Goal: Check status: Check status

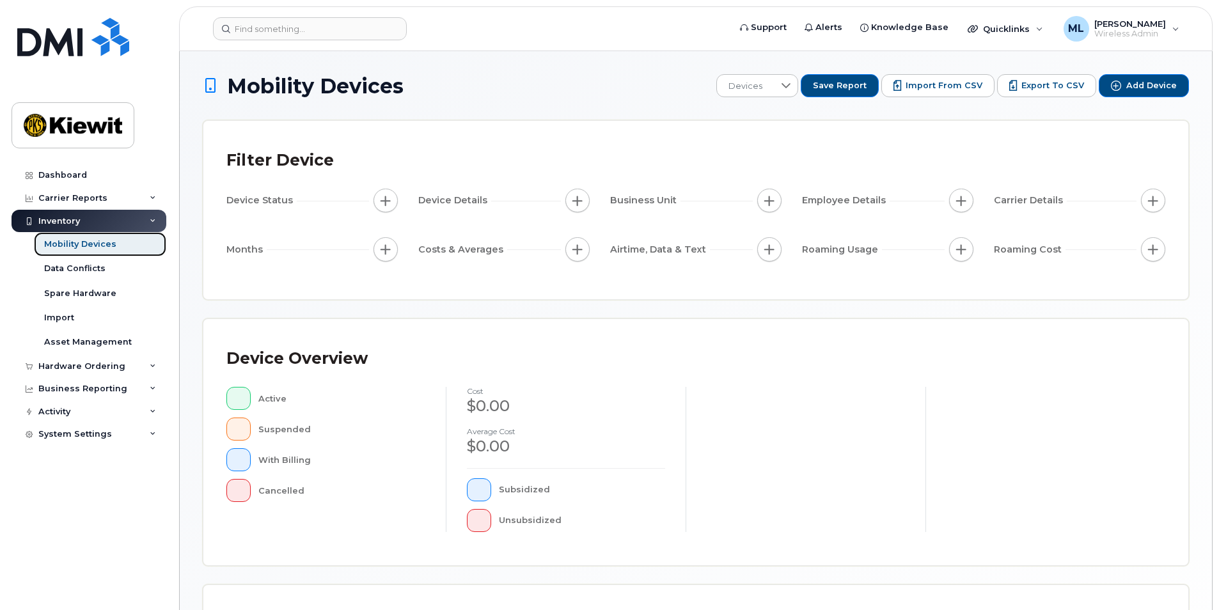
click at [89, 242] on div "Mobility Devices" at bounding box center [80, 245] width 72 height 12
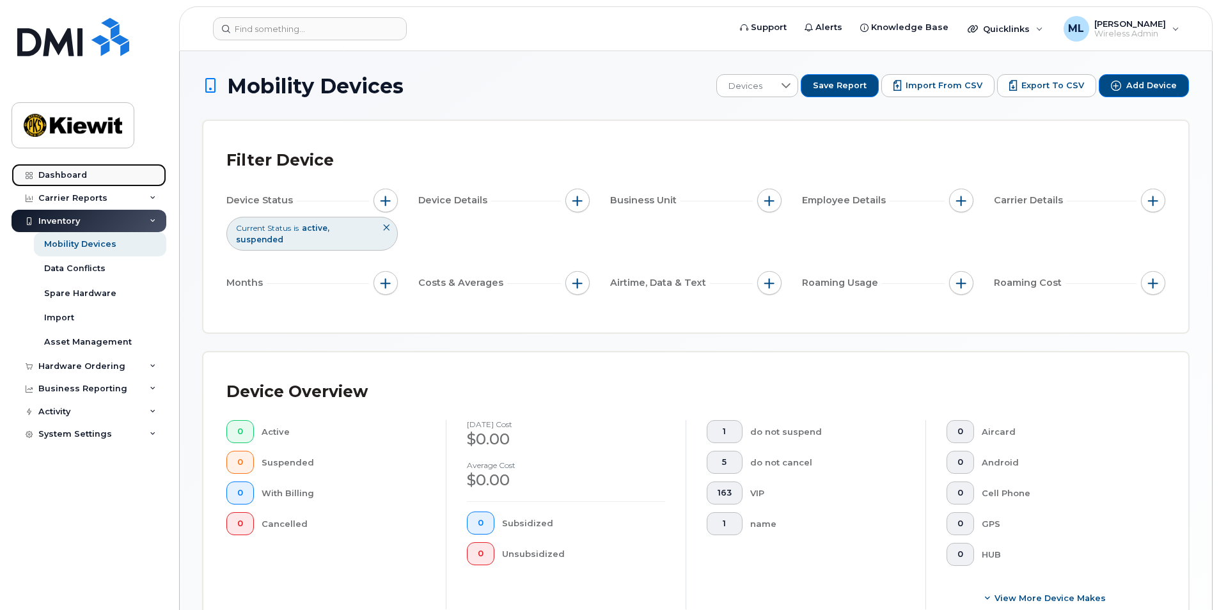
click at [114, 178] on link "Dashboard" at bounding box center [89, 175] width 155 height 23
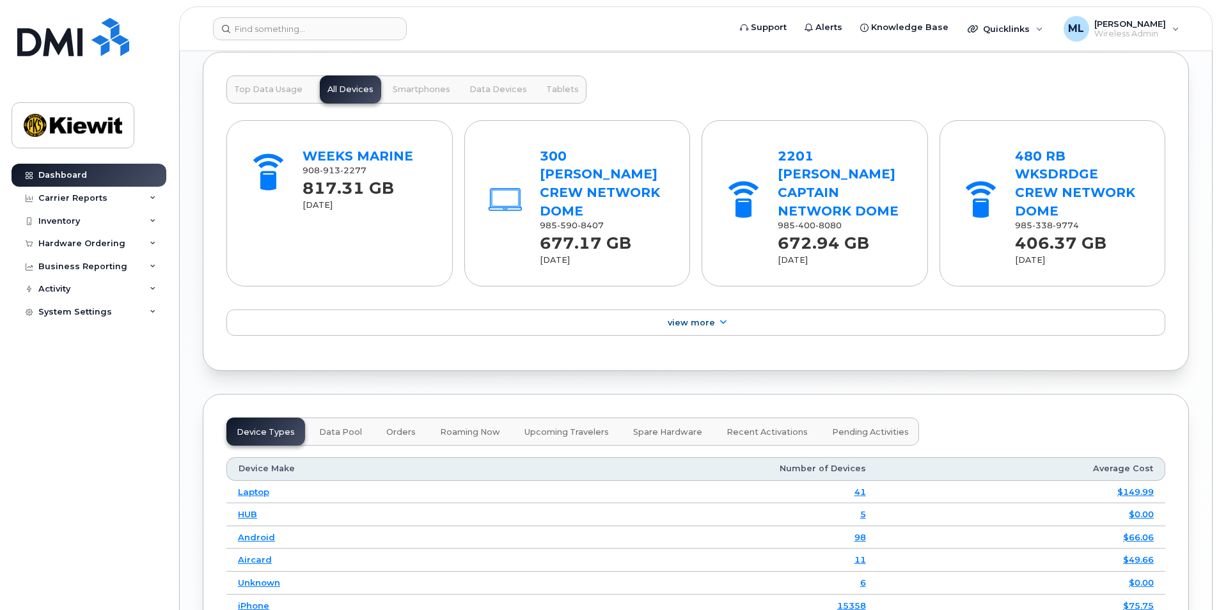
scroll to position [1605, 0]
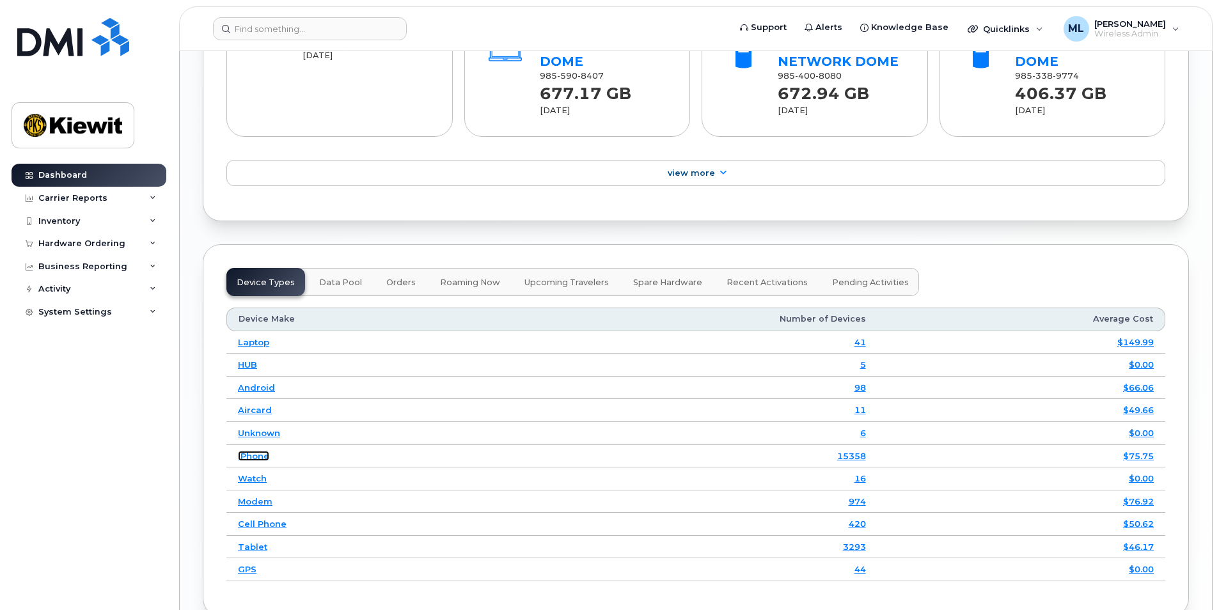
click at [244, 451] on link "iPhone" at bounding box center [253, 456] width 31 height 10
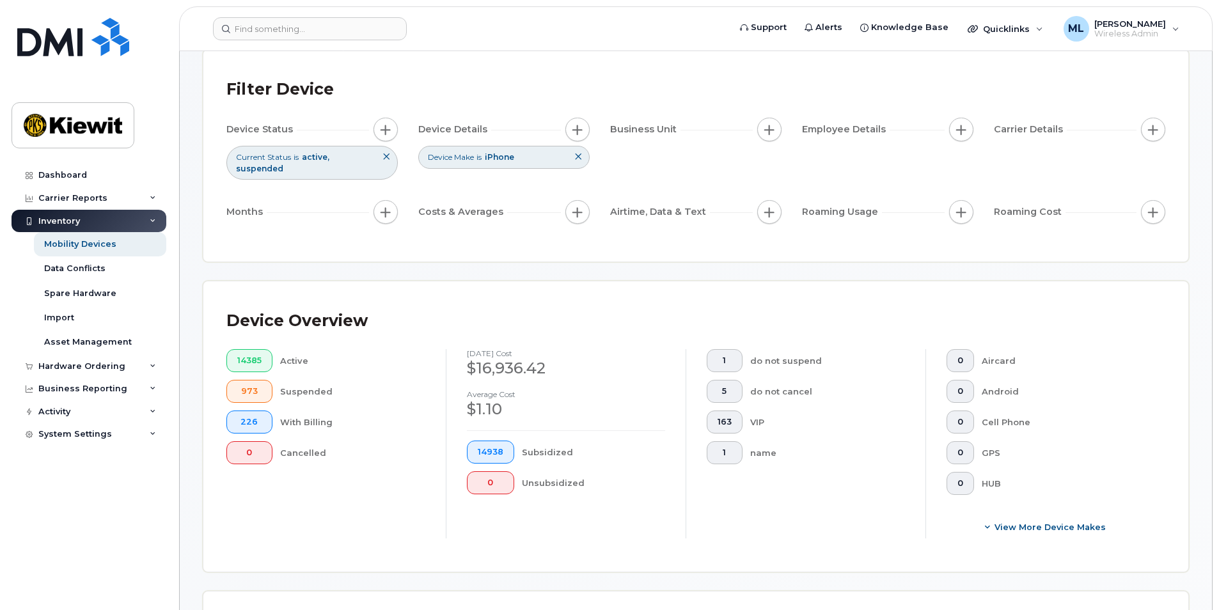
scroll to position [320, 0]
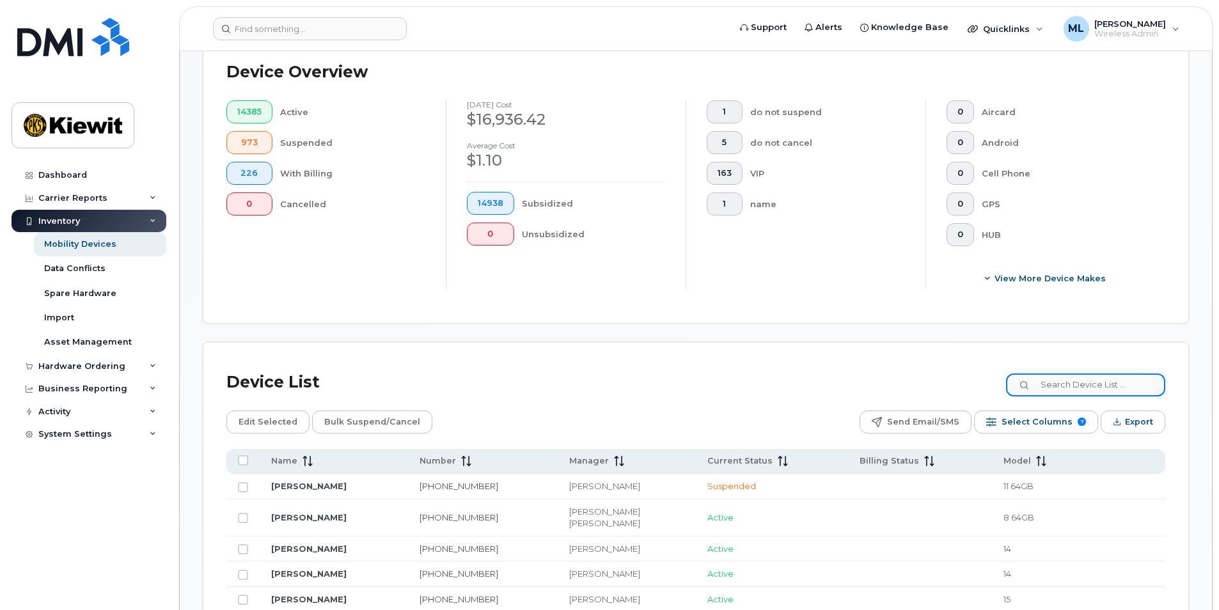
click at [1092, 388] on input at bounding box center [1085, 384] width 159 height 23
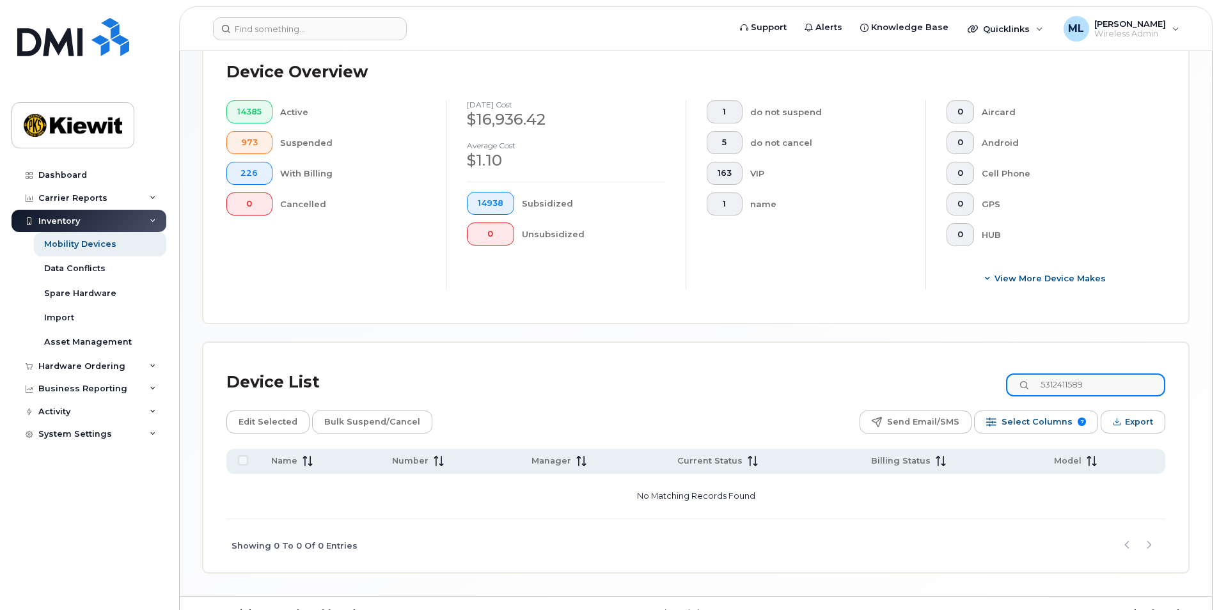
type input "5312411589"
drag, startPoint x: 1109, startPoint y: 385, endPoint x: 1023, endPoint y: 384, distance: 86.3
click at [1023, 384] on input "5312411589" at bounding box center [1085, 384] width 159 height 23
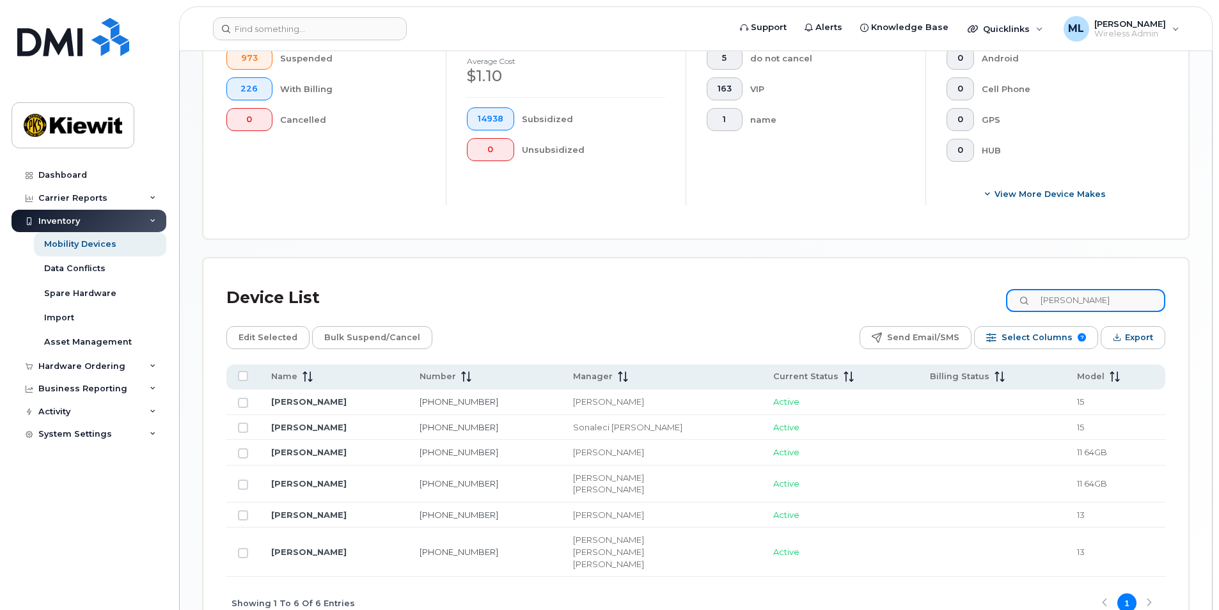
scroll to position [448, 0]
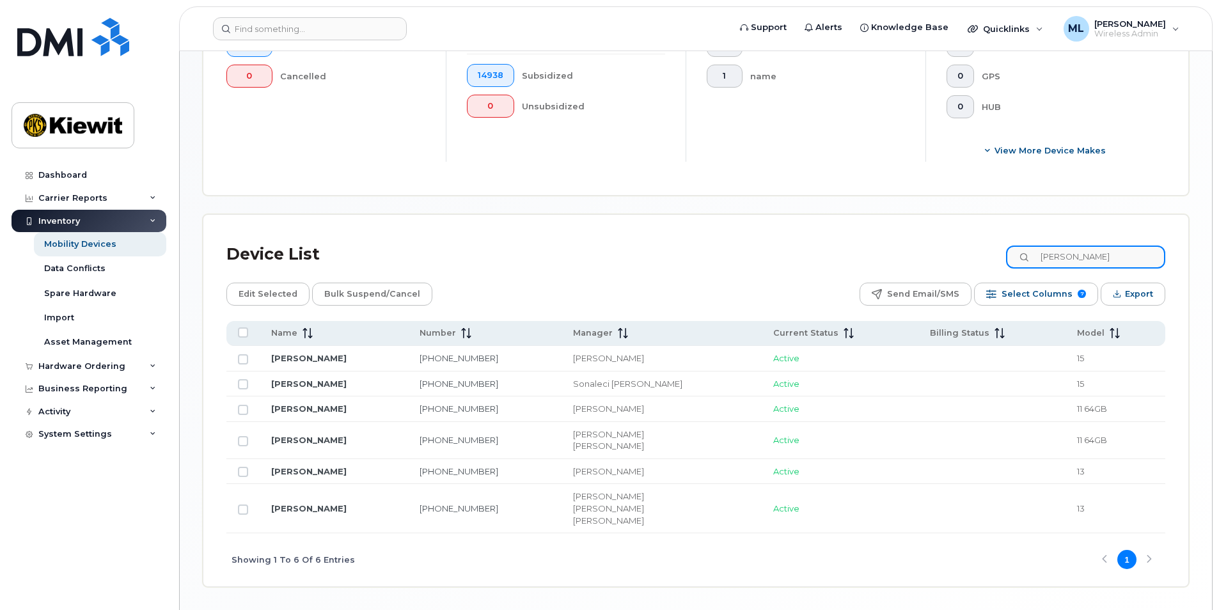
drag, startPoint x: 1117, startPoint y: 260, endPoint x: 1053, endPoint y: 255, distance: 64.7
click at [1053, 255] on input "Brandon Ge" at bounding box center [1085, 257] width 159 height 23
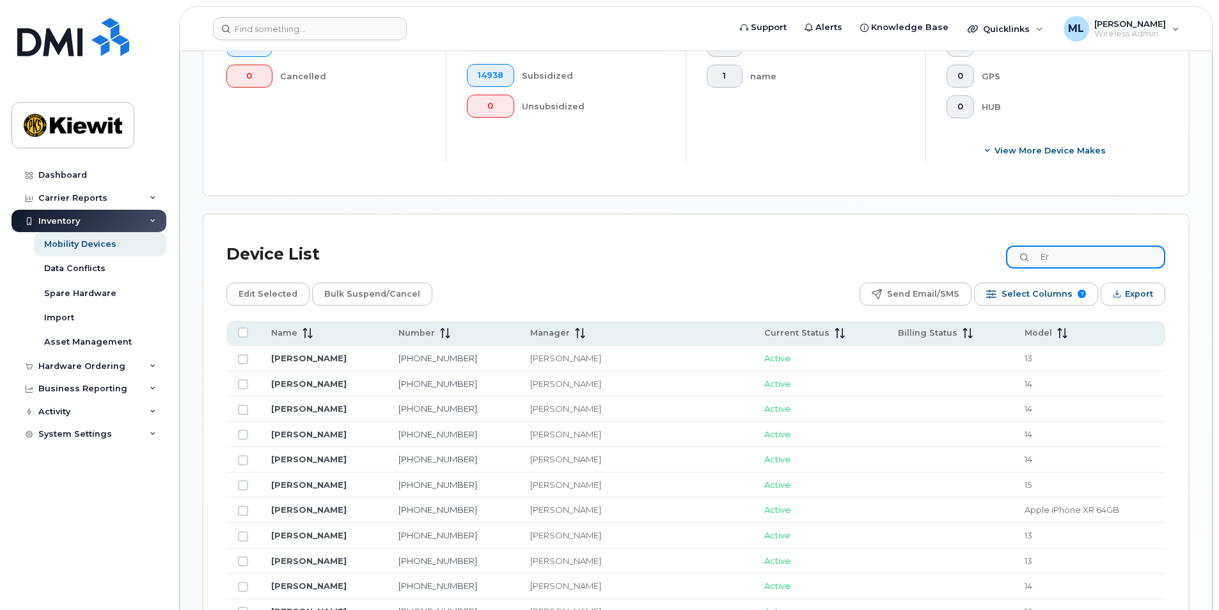
type input "E"
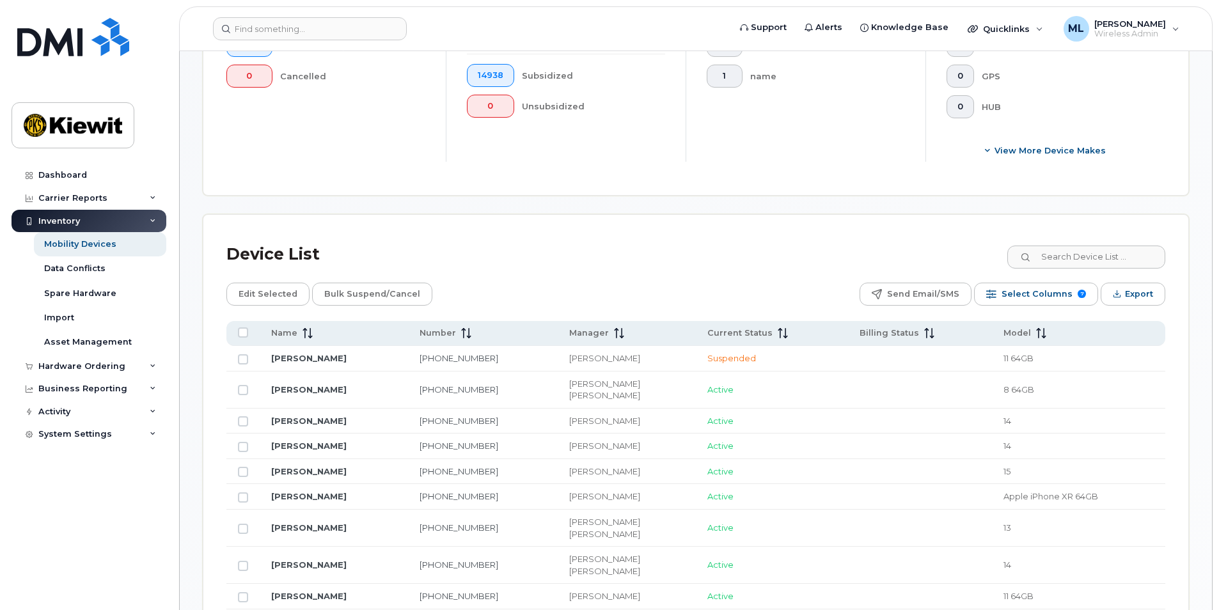
click at [504, 305] on div "Edit Selected Bulk Suspend/Cancel Send Email/SMS Select Columns 7 Filter Refres…" at bounding box center [695, 294] width 939 height 23
